Goal: Task Accomplishment & Management: Use online tool/utility

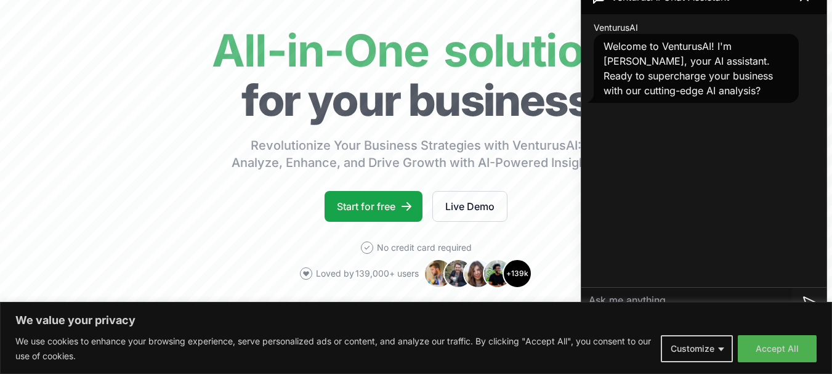
scroll to position [123, 0]
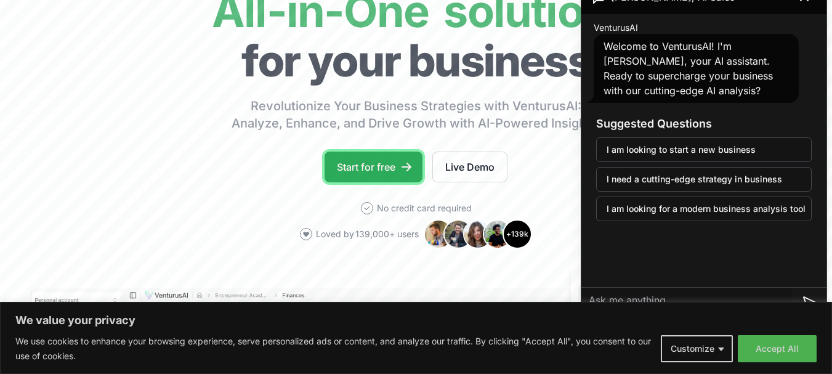
click at [372, 161] on link "Start for free" at bounding box center [374, 167] width 98 height 31
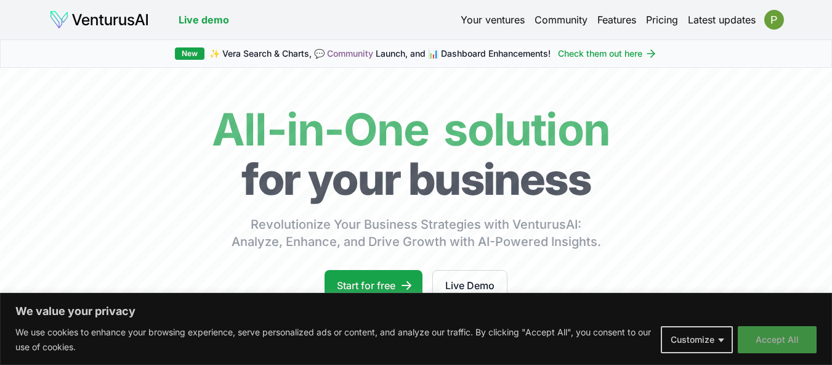
click at [780, 351] on button "Accept All" at bounding box center [777, 339] width 79 height 27
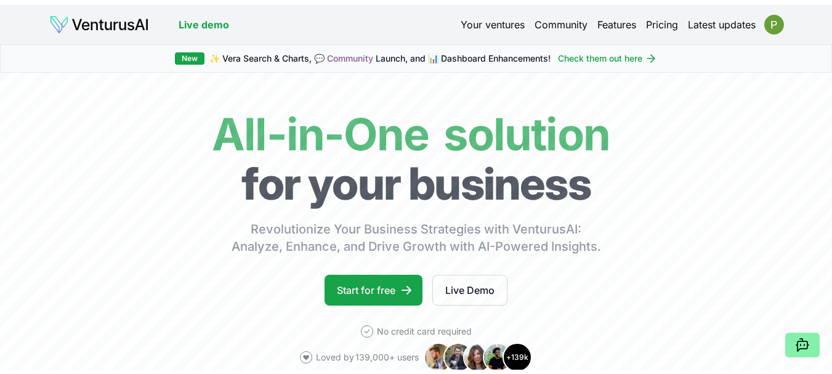
scroll to position [62, 0]
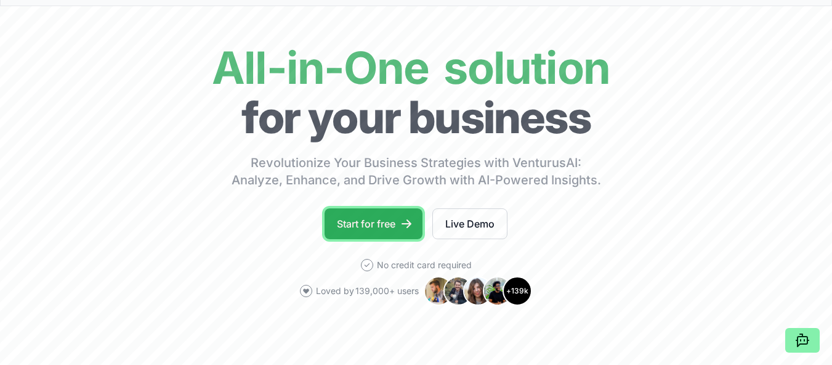
click at [382, 219] on link "Start for free" at bounding box center [374, 223] width 98 height 31
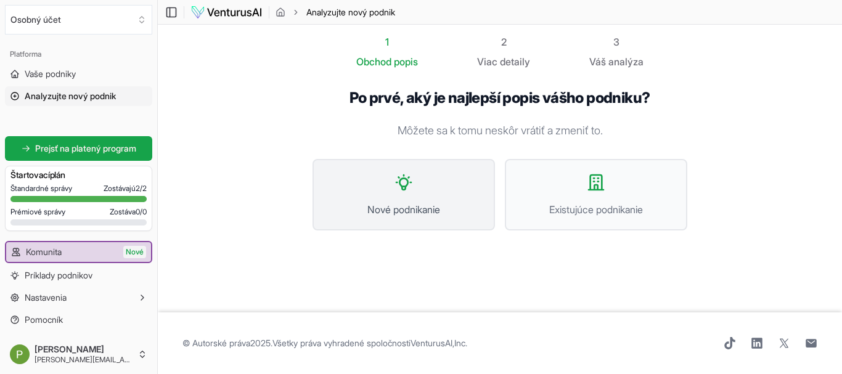
click at [405, 196] on button "Nové podnikanie" at bounding box center [403, 194] width 182 height 71
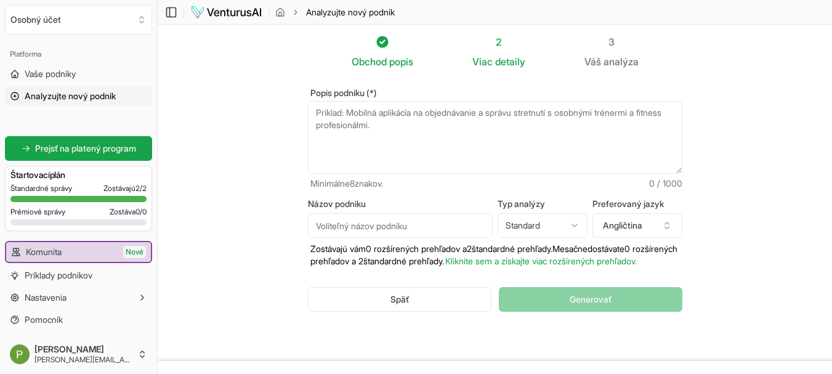
click at [323, 112] on textarea "Popis podniku (*)" at bounding box center [495, 137] width 375 height 73
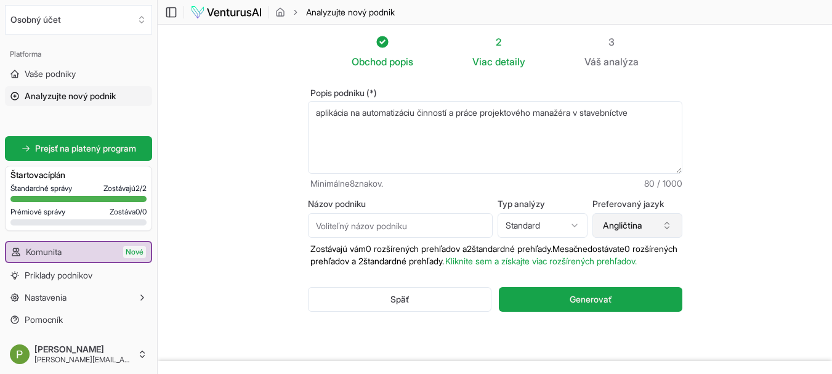
type textarea "aplikácia na automatizáciu činností a práce projektového manažéra v stavebníctve"
click at [667, 220] on button "Angličtina" at bounding box center [638, 225] width 90 height 25
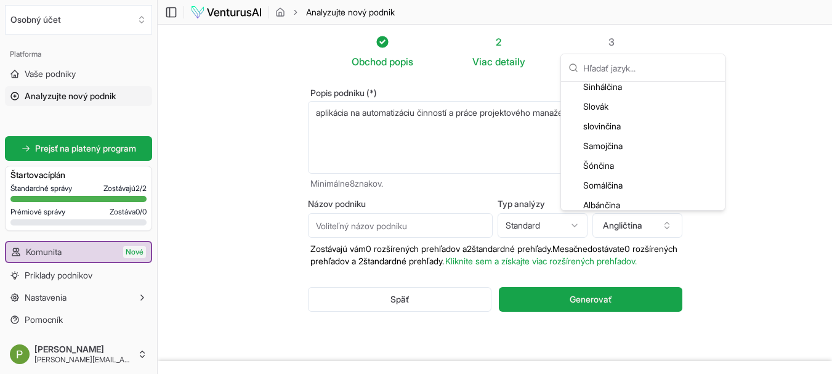
scroll to position [2788, 0]
click at [615, 104] on div "Slovák" at bounding box center [643, 106] width 159 height 20
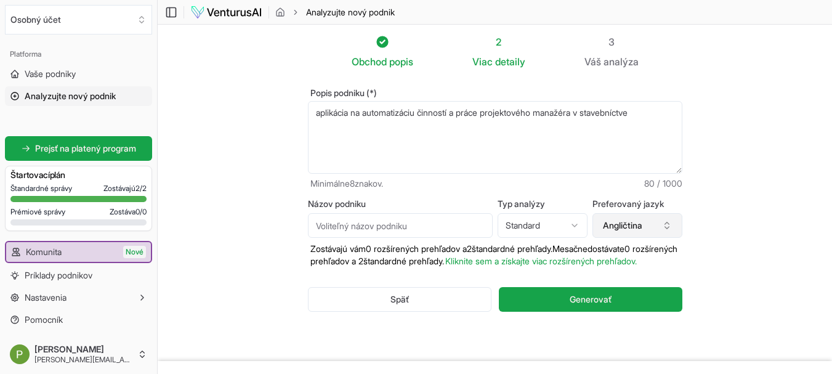
click at [669, 222] on icon "button" at bounding box center [667, 226] width 10 height 10
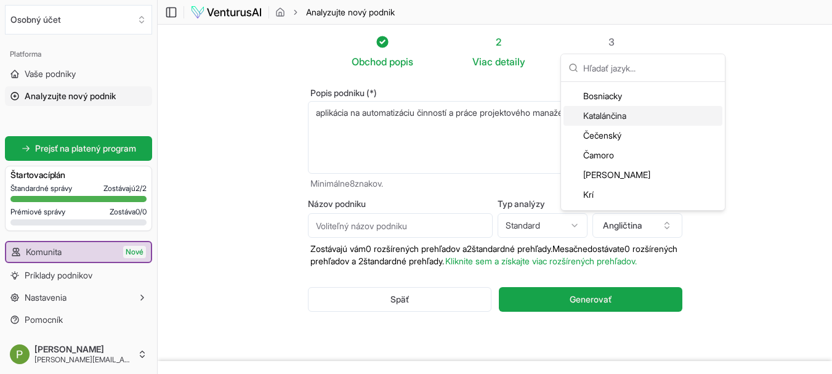
scroll to position [431, 0]
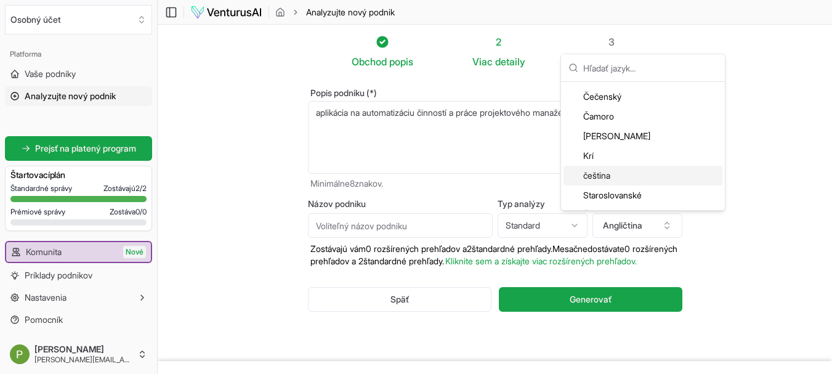
click at [594, 174] on font "čeština" at bounding box center [597, 175] width 27 height 10
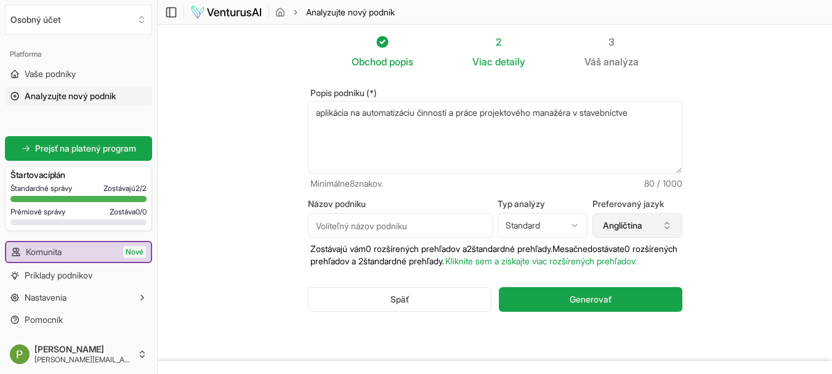
click at [627, 226] on font "Angličtina" at bounding box center [622, 225] width 39 height 10
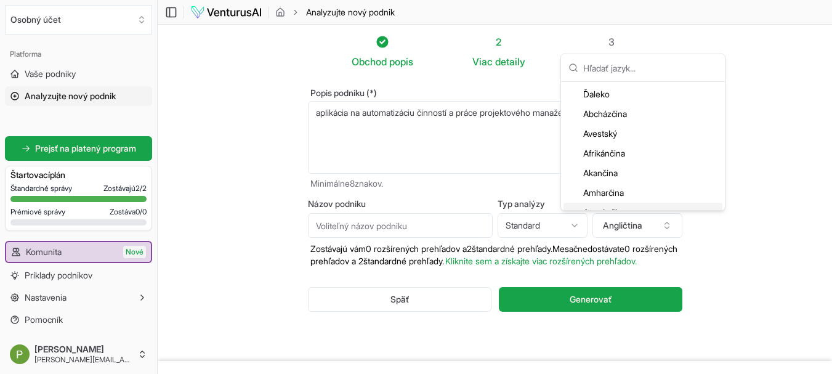
click at [781, 221] on section "Obchod popis 2 Viac detaily 3 Váš analýza Popis podniku (*) aplikácia na automa…" at bounding box center [495, 193] width 675 height 336
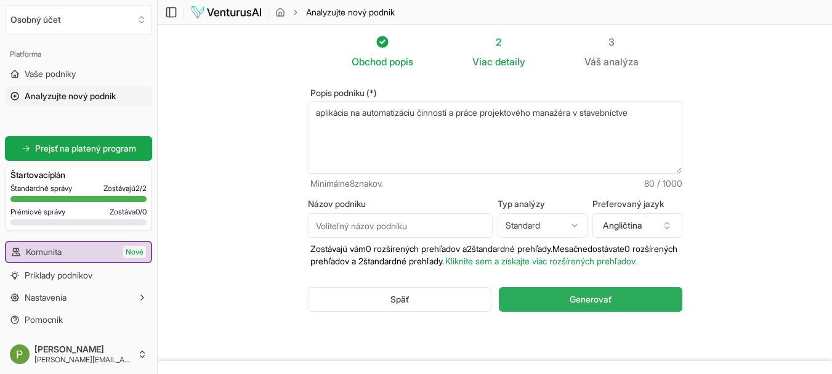
click at [600, 304] on font "Generovať" at bounding box center [591, 299] width 42 height 10
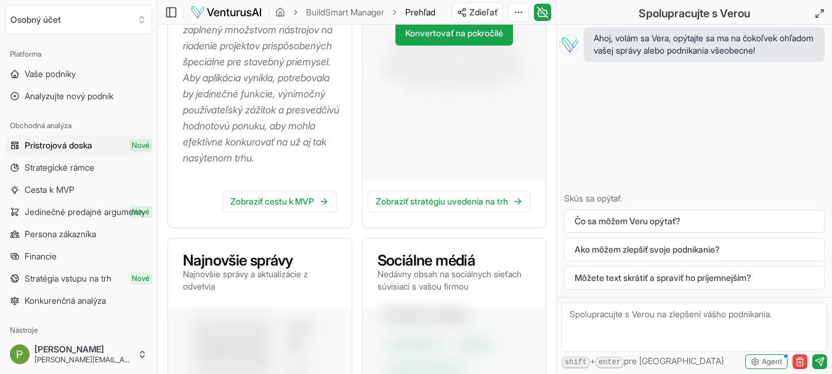
scroll to position [454, 0]
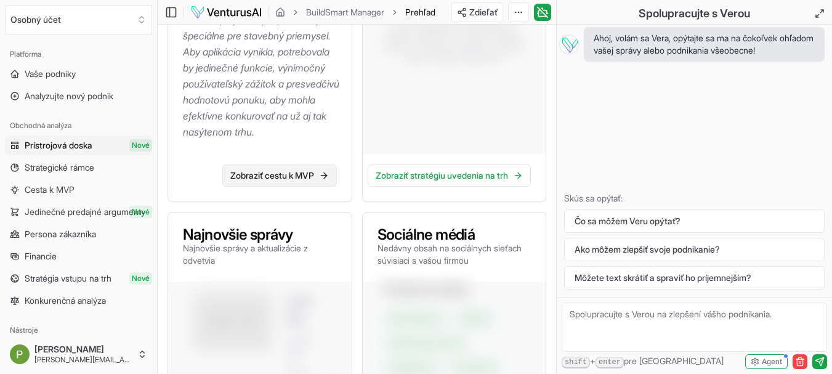
click at [266, 181] on font "Zobraziť cestu k MVP" at bounding box center [272, 175] width 84 height 10
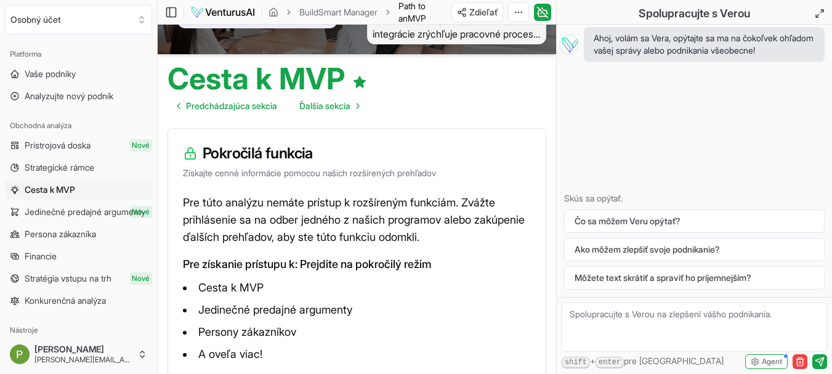
scroll to position [147, 0]
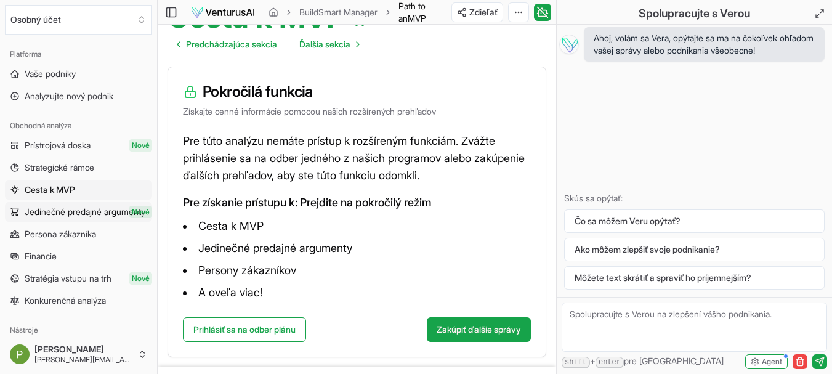
click at [68, 206] on font "Jedinečné predajné argumenty" at bounding box center [85, 211] width 121 height 10
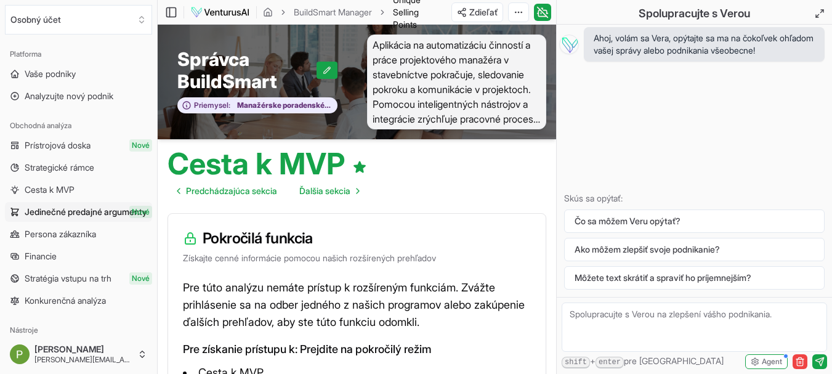
click at [47, 206] on font "Jedinečné predajné argumenty" at bounding box center [86, 211] width 123 height 10
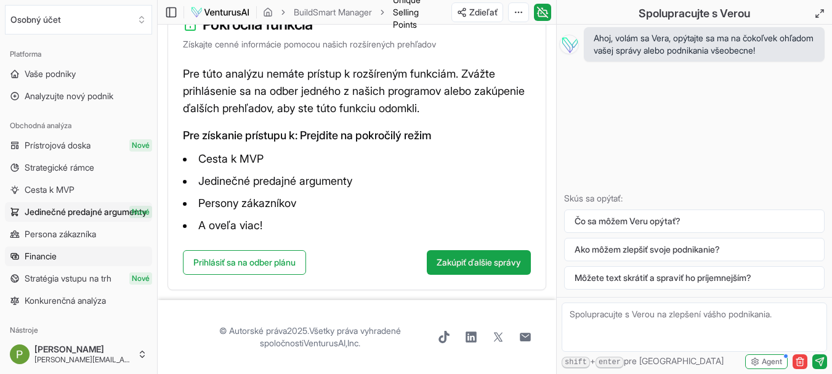
scroll to position [81, 0]
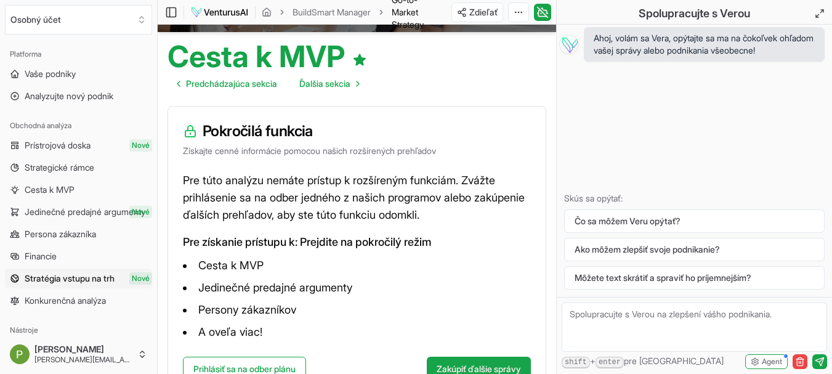
scroll to position [161, 0]
